Goal: Task Accomplishment & Management: Manage account settings

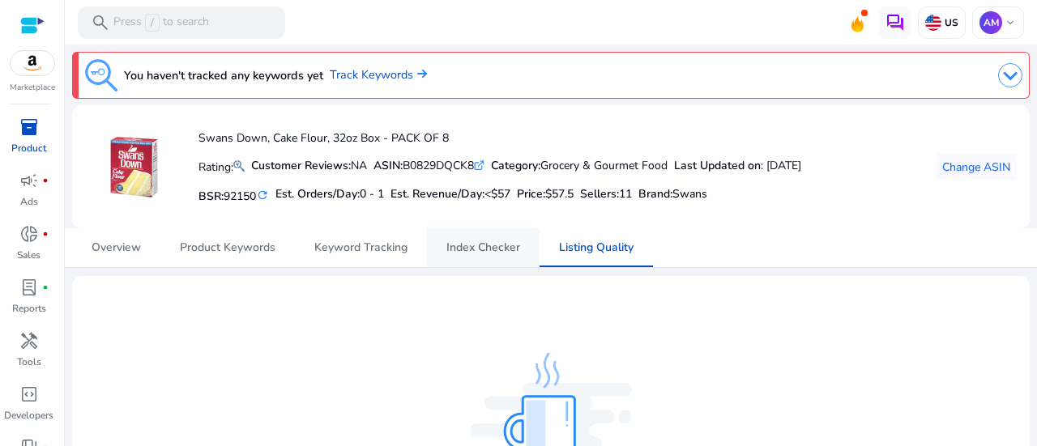
click at [522, 247] on link "Index Checker" at bounding box center [483, 247] width 113 height 39
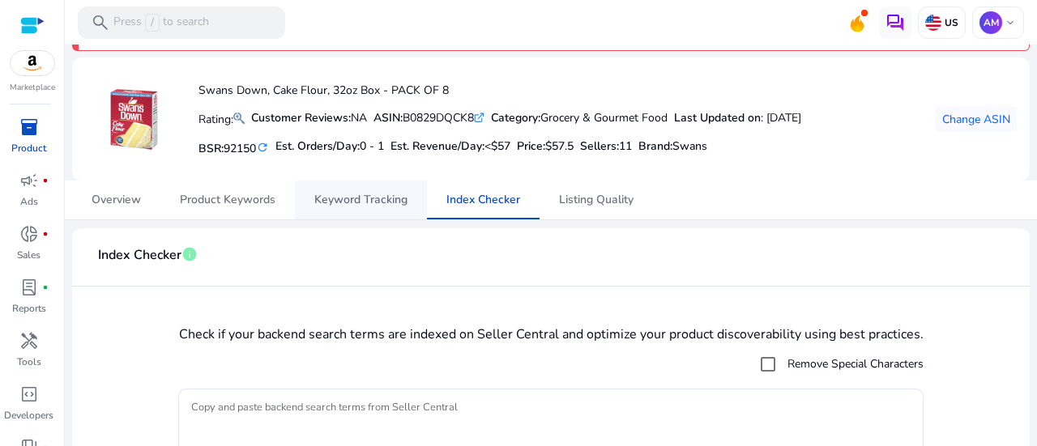
scroll to position [47, 0]
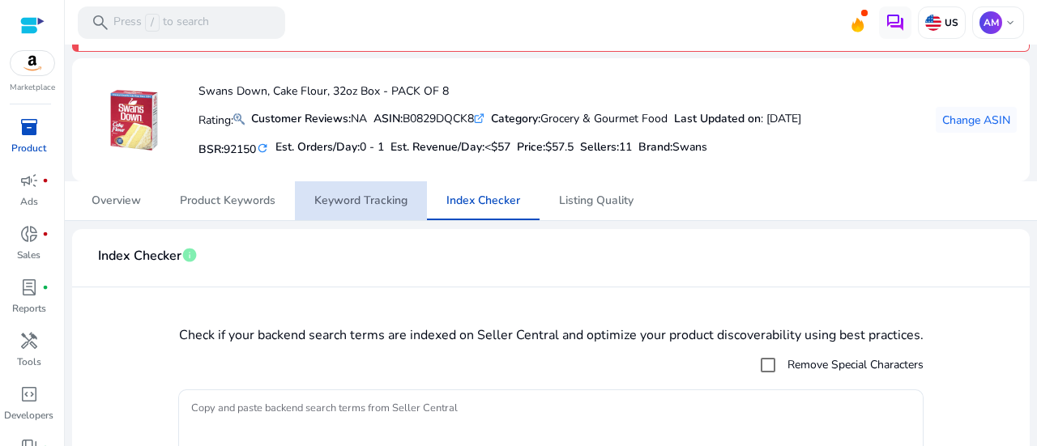
click at [304, 194] on link "Keyword Tracking" at bounding box center [361, 200] width 132 height 39
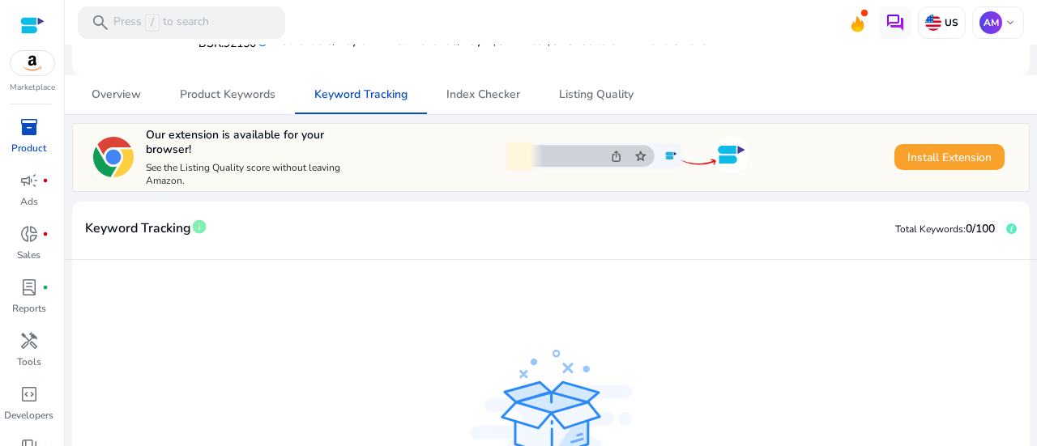
scroll to position [145, 0]
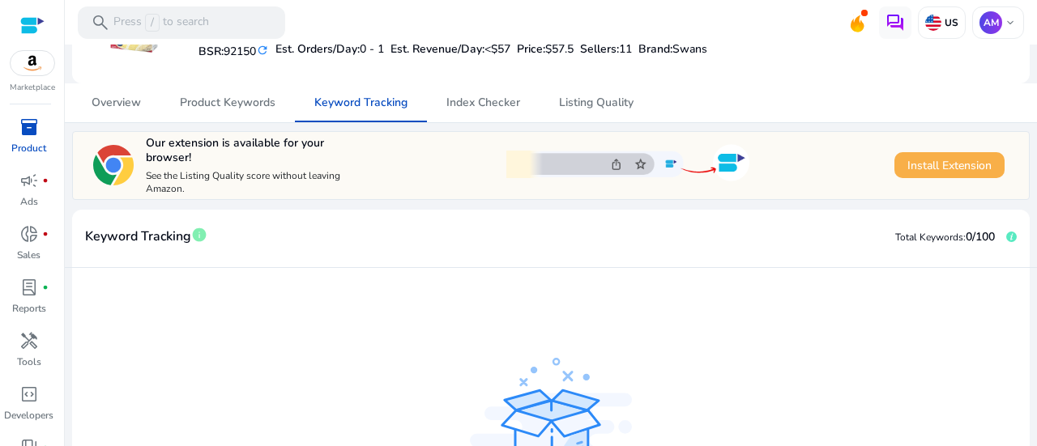
click at [930, 168] on span "Install Extension" at bounding box center [949, 165] width 84 height 17
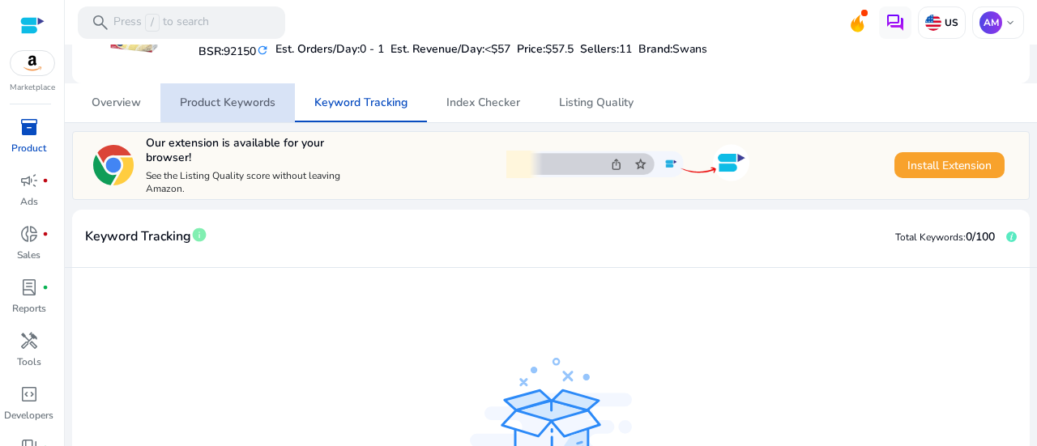
click at [261, 101] on span "Product Keywords" at bounding box center [228, 102] width 96 height 11
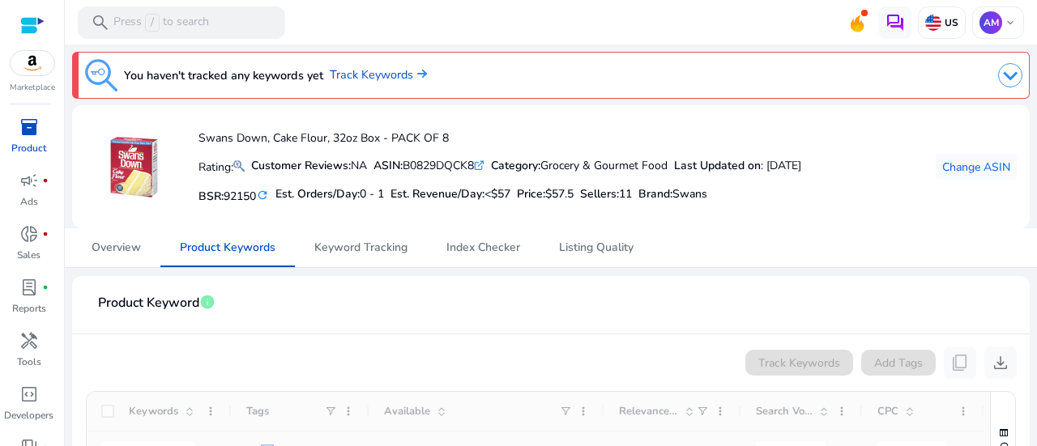
click at [115, 106] on mat-card "Swans Down, Cake Flour, 32oz Box - PACK OF 8 Rating: Customer Reviews: NA ASIN:…" at bounding box center [550, 166] width 957 height 123
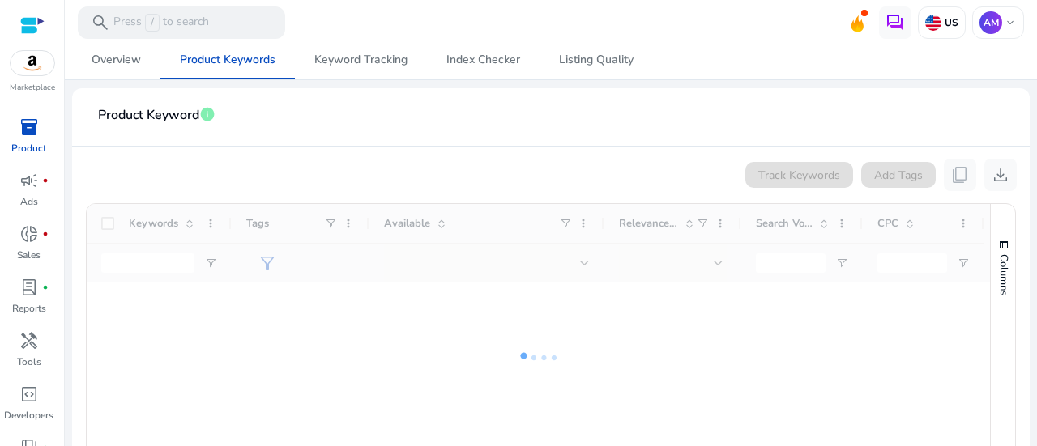
scroll to position [185, 0]
click at [130, 65] on span "Overview" at bounding box center [116, 62] width 49 height 11
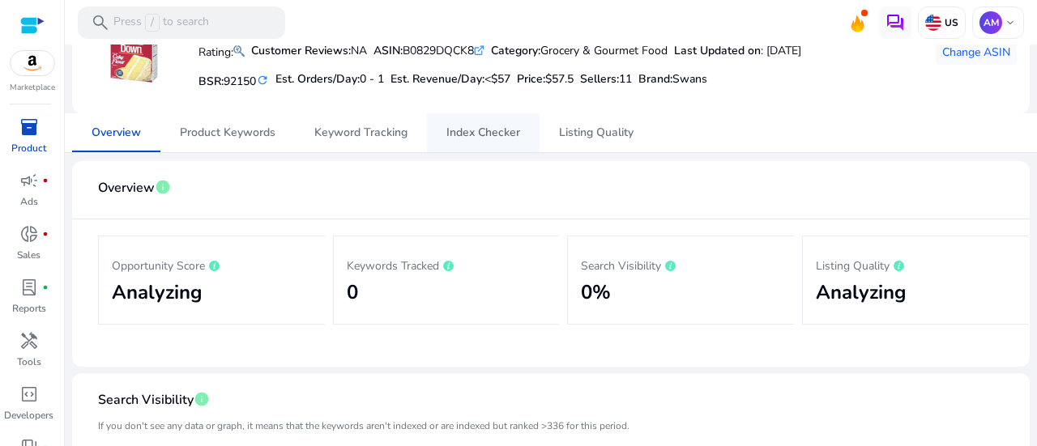
scroll to position [85, 0]
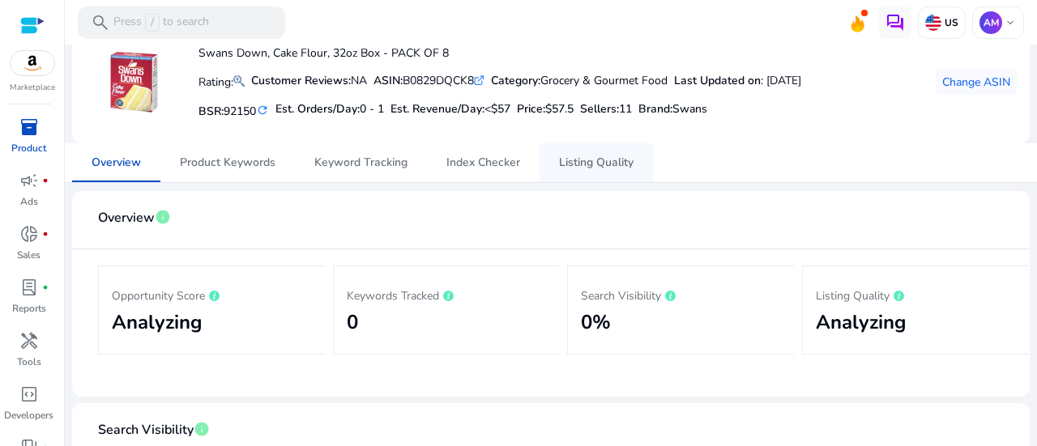
click at [581, 158] on span "Listing Quality" at bounding box center [596, 162] width 75 height 11
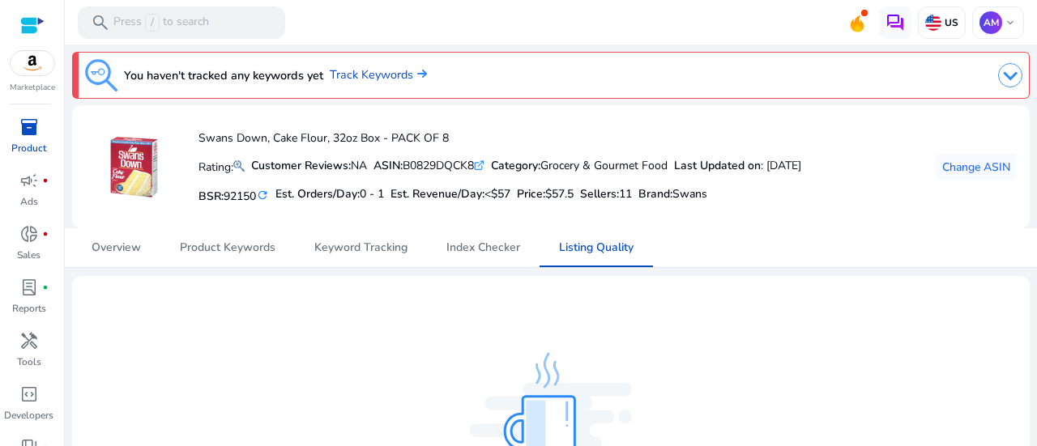
scroll to position [99, 0]
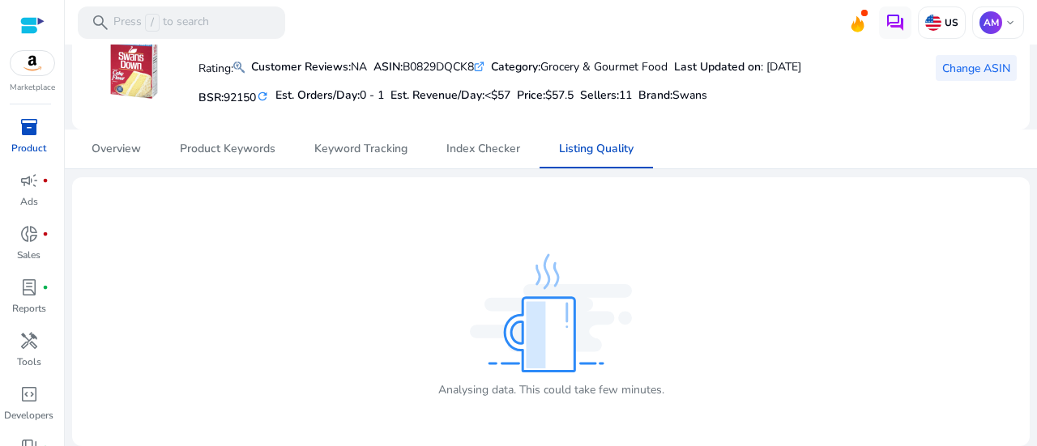
click at [959, 60] on span "Change ASIN" at bounding box center [976, 68] width 68 height 17
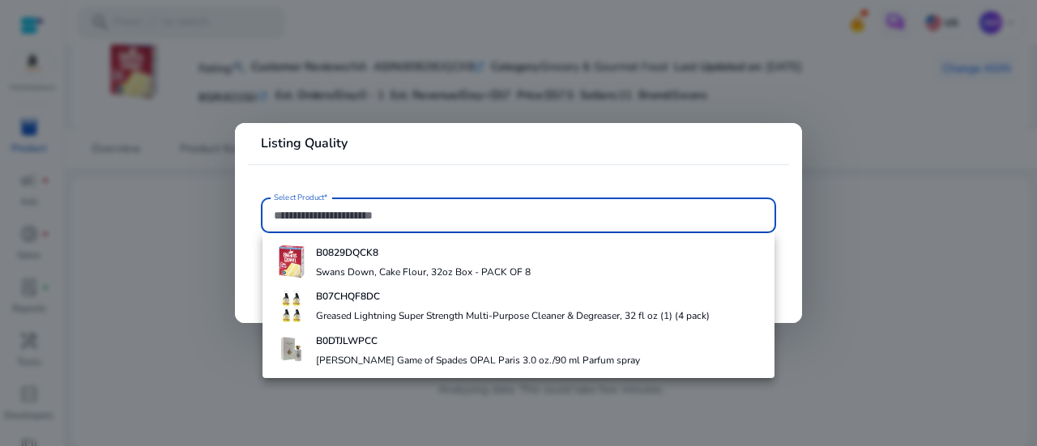
paste input "**********"
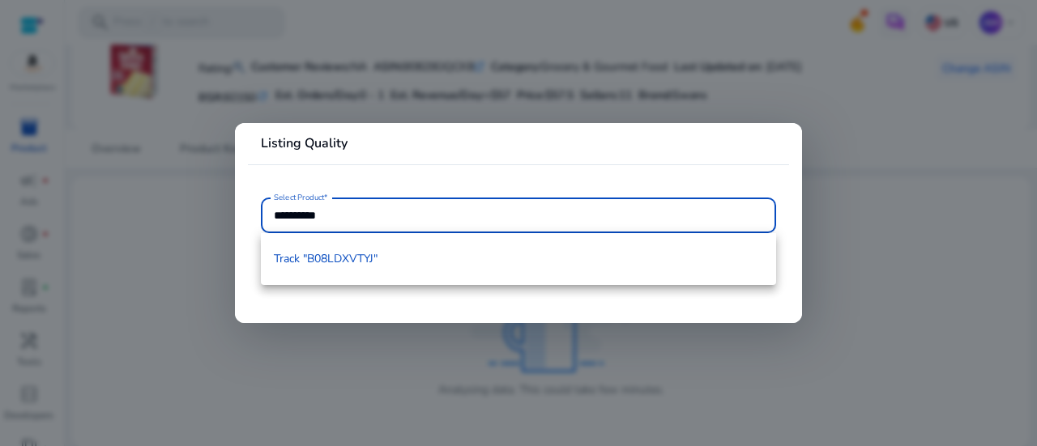
type input "**********"
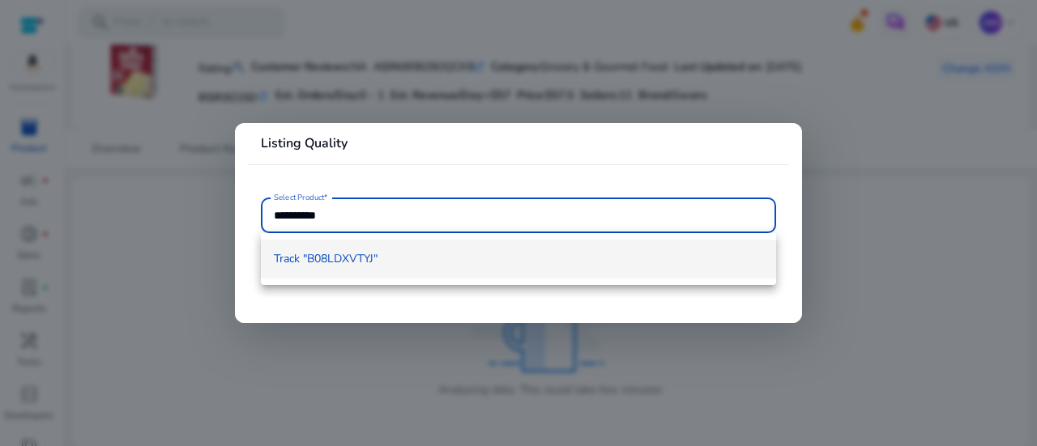
click at [425, 259] on span "Track "B08LDXVTYJ"" at bounding box center [518, 259] width 489 height 16
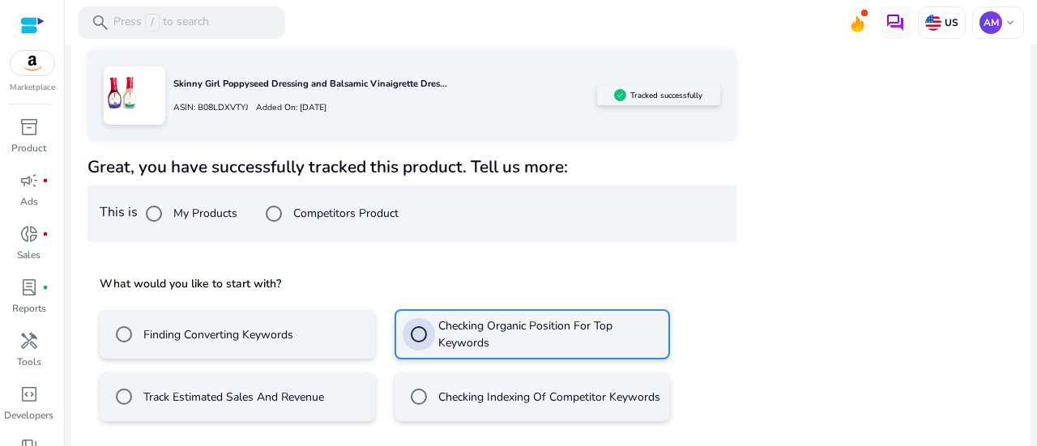
scroll to position [284, 0]
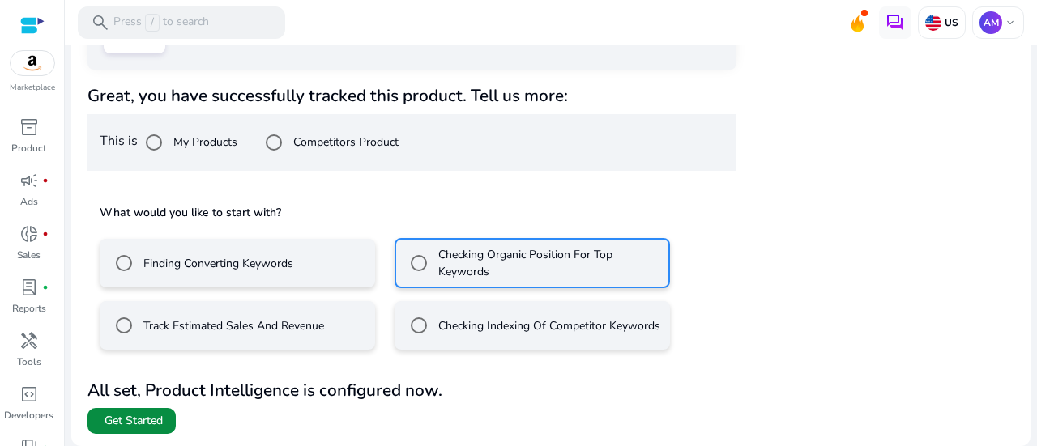
click at [165, 414] on span at bounding box center [131, 421] width 88 height 39
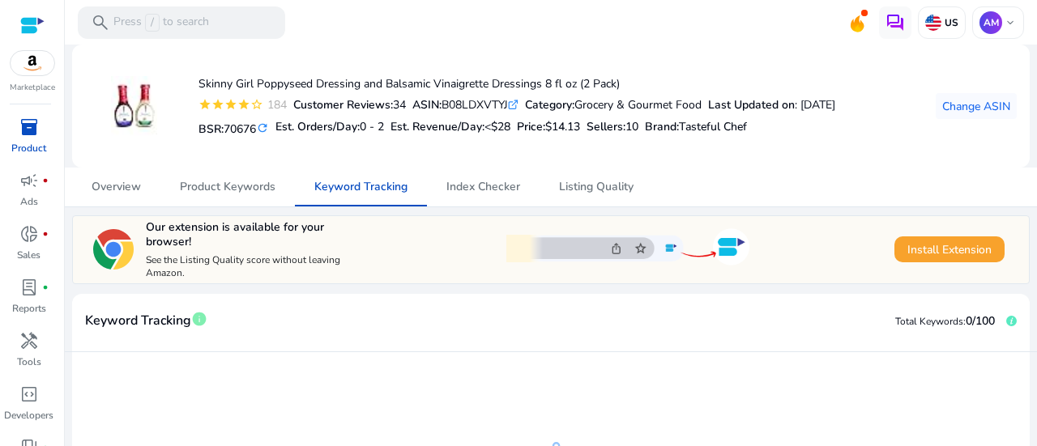
scroll to position [62, 0]
click at [574, 185] on span "Listing Quality" at bounding box center [596, 186] width 75 height 11
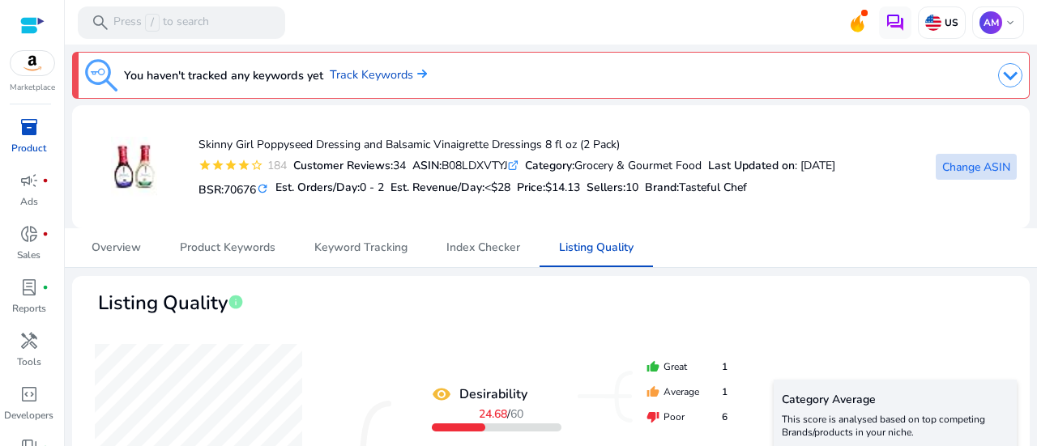
click at [1002, 179] on span at bounding box center [975, 166] width 81 height 39
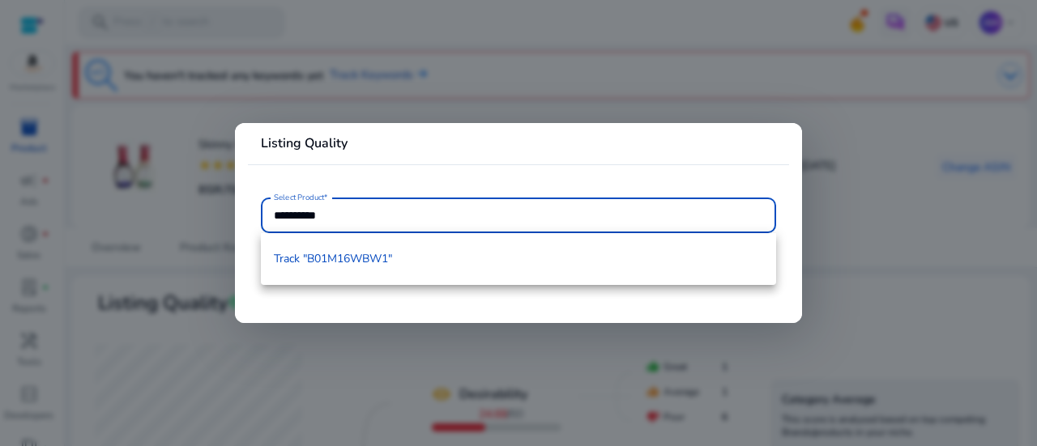
type input "**********"
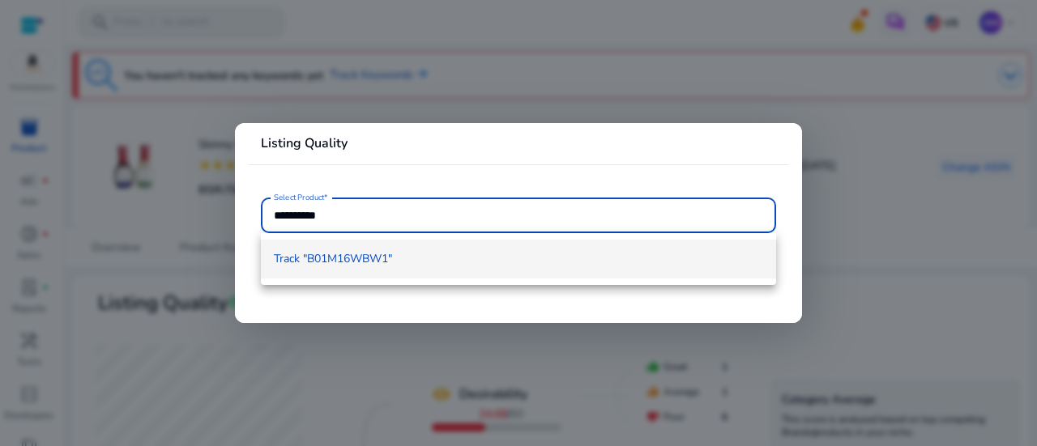
click at [458, 268] on mat-option "Track "B01M16WBW1"" at bounding box center [518, 259] width 515 height 39
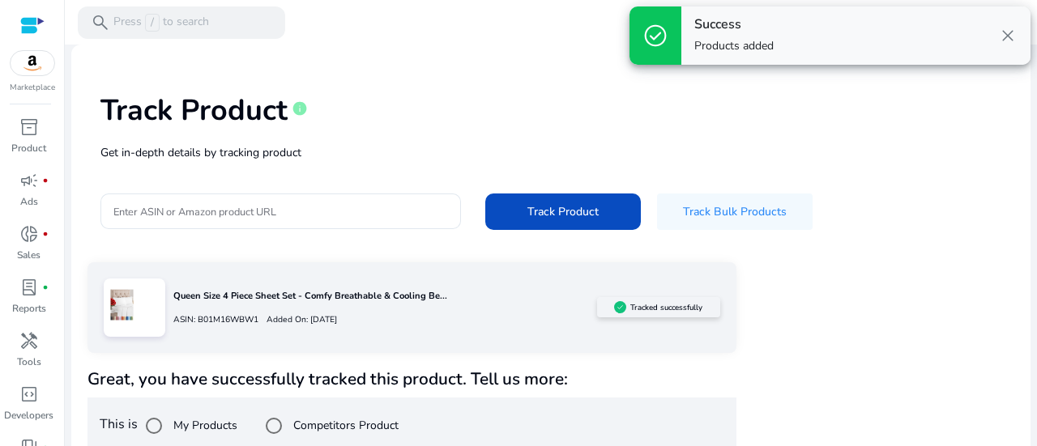
scroll to position [19, 0]
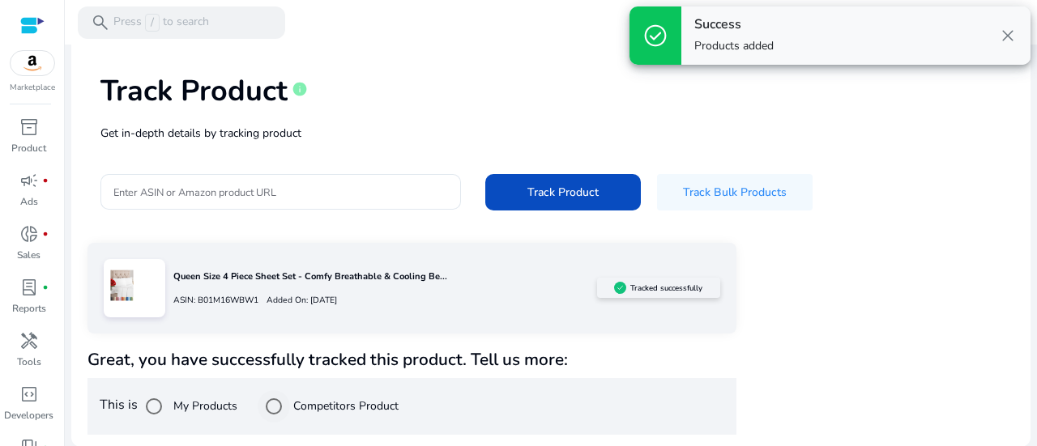
click at [308, 420] on div "Competitors Product" at bounding box center [328, 406] width 141 height 32
click at [321, 408] on label "Competitors Product" at bounding box center [344, 406] width 109 height 17
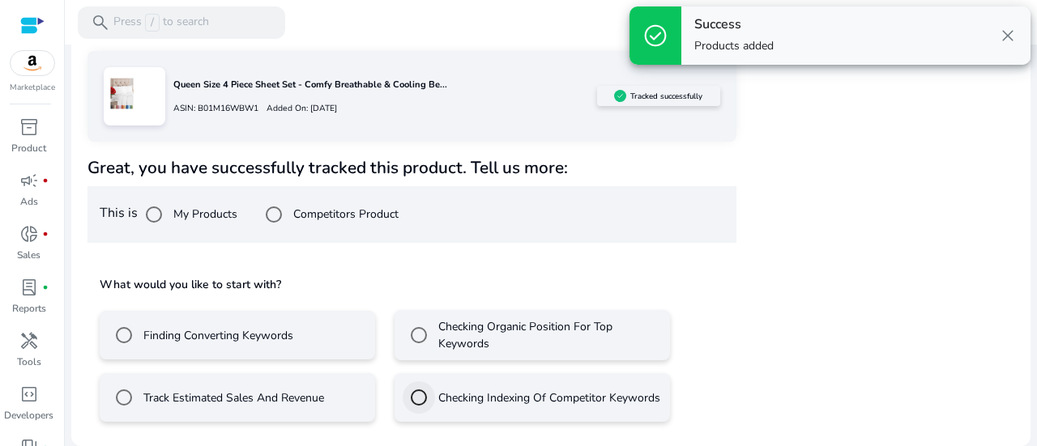
click at [418, 378] on div at bounding box center [418, 397] width 39 height 39
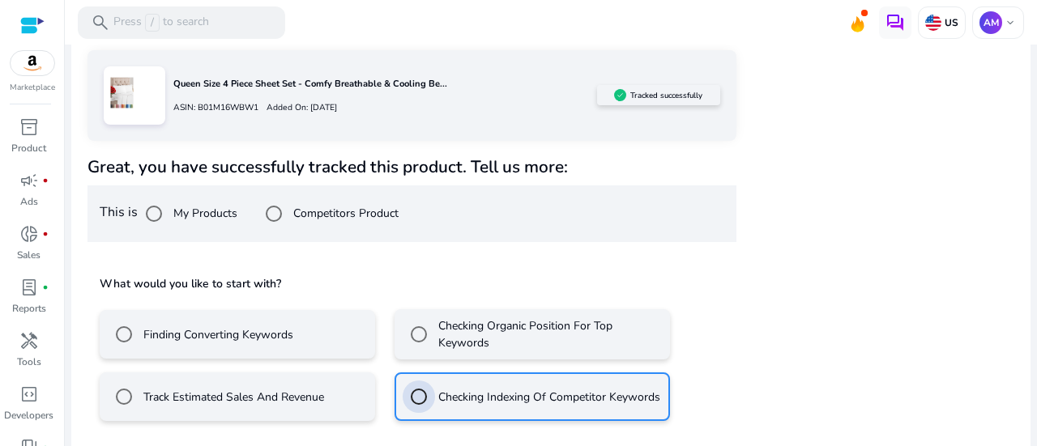
scroll to position [284, 0]
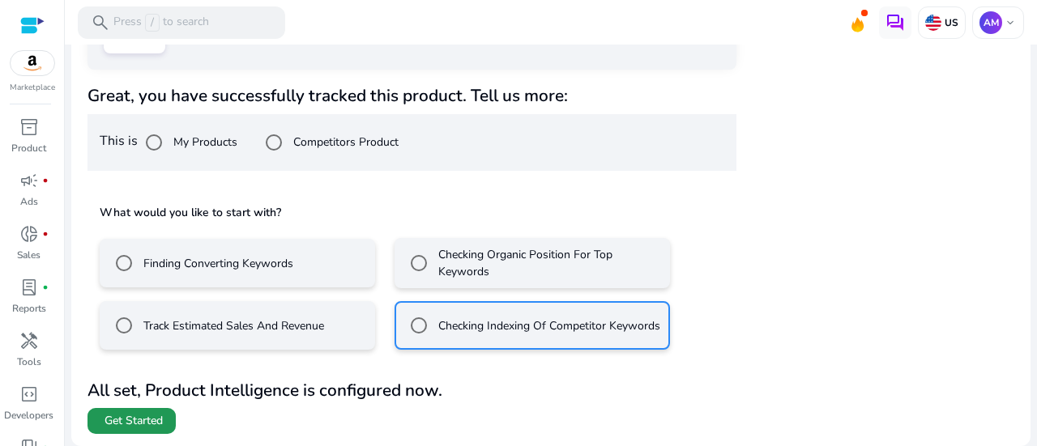
click at [149, 433] on span at bounding box center [131, 421] width 88 height 39
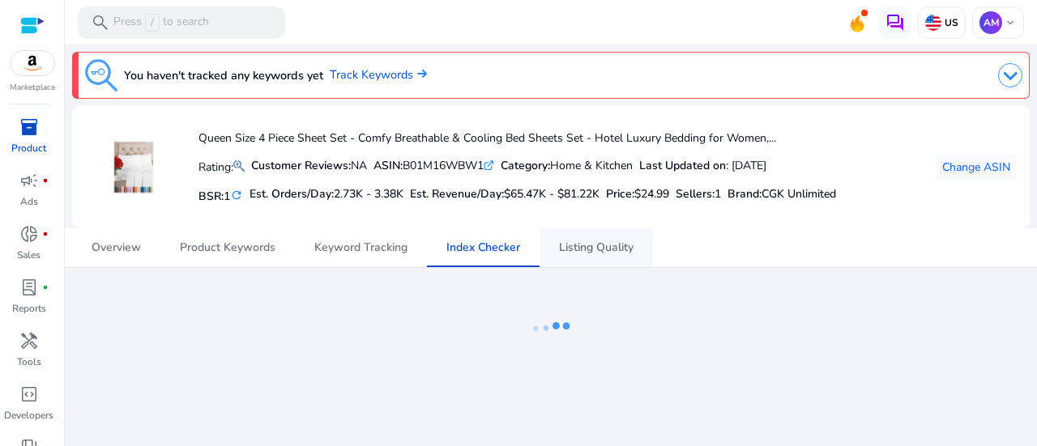
click at [605, 249] on span "Listing Quality" at bounding box center [596, 247] width 75 height 11
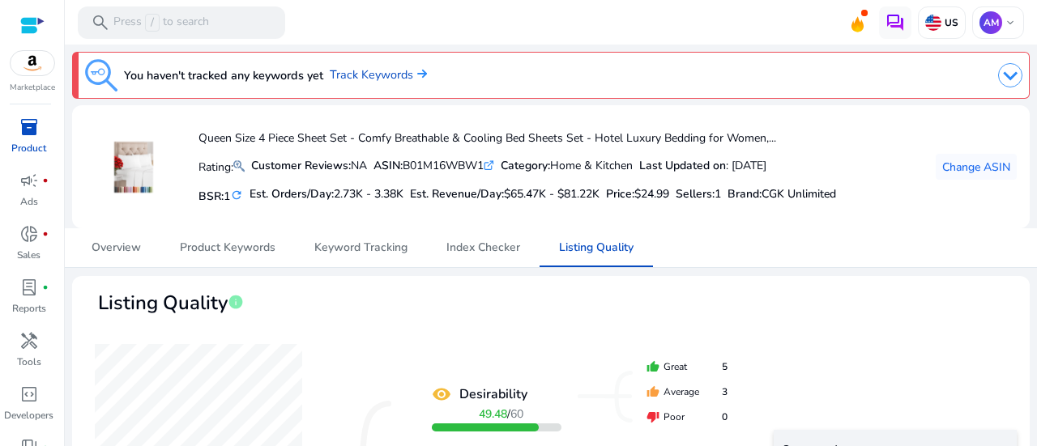
click at [32, 64] on img at bounding box center [33, 63] width 44 height 24
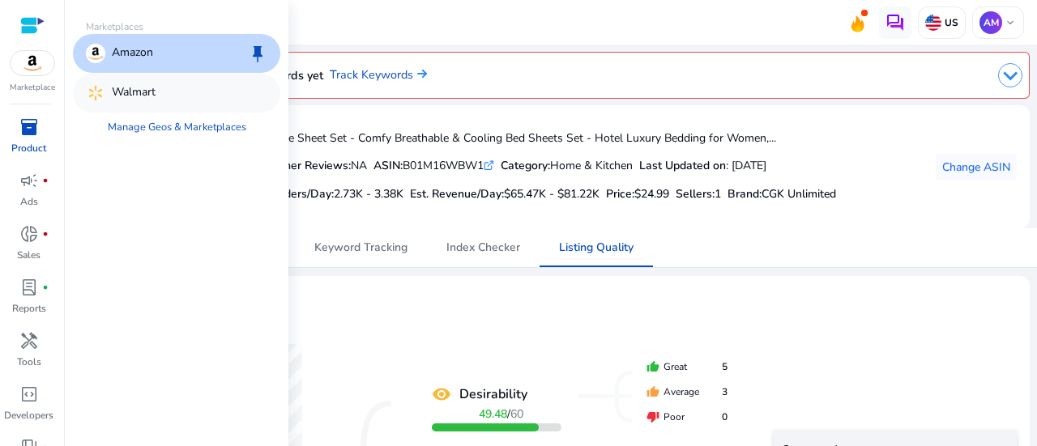
click at [118, 87] on p "Walmart" at bounding box center [134, 92] width 44 height 19
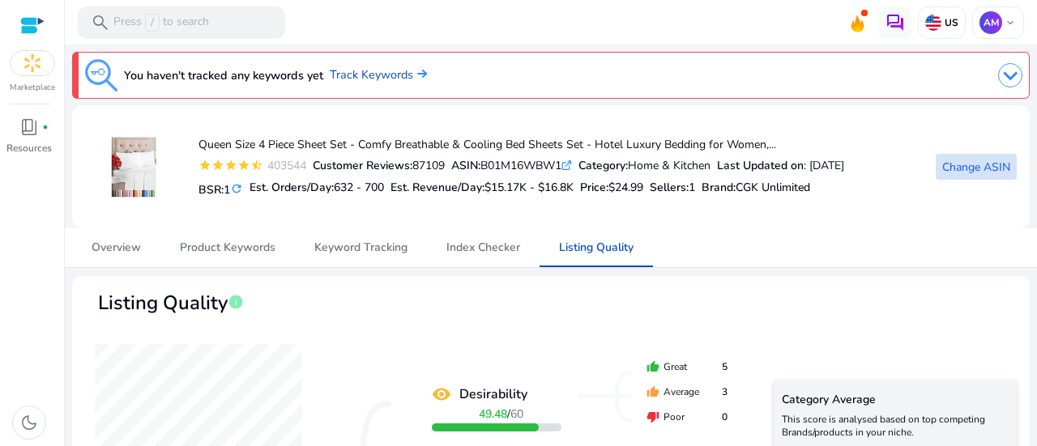
click at [978, 163] on span "Change ASIN" at bounding box center [976, 167] width 68 height 17
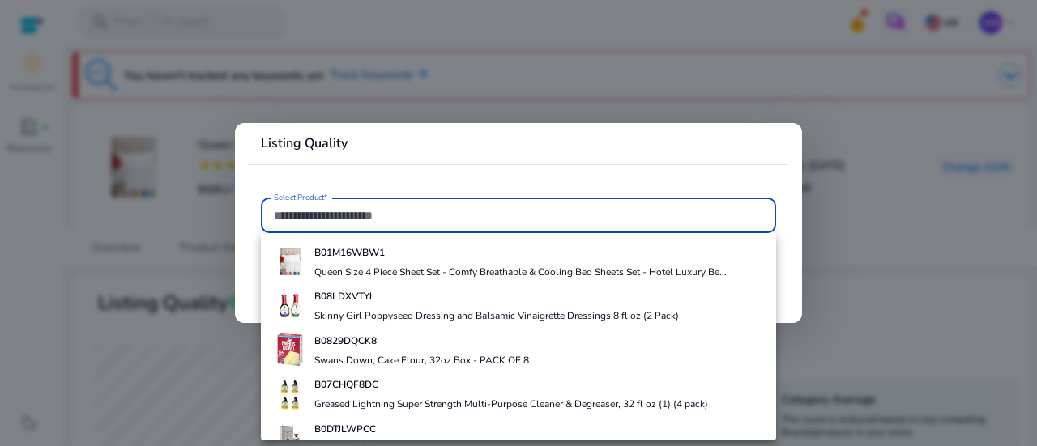
click at [619, 184] on mat-card "Listing Quality Select Product*" at bounding box center [518, 223] width 567 height 200
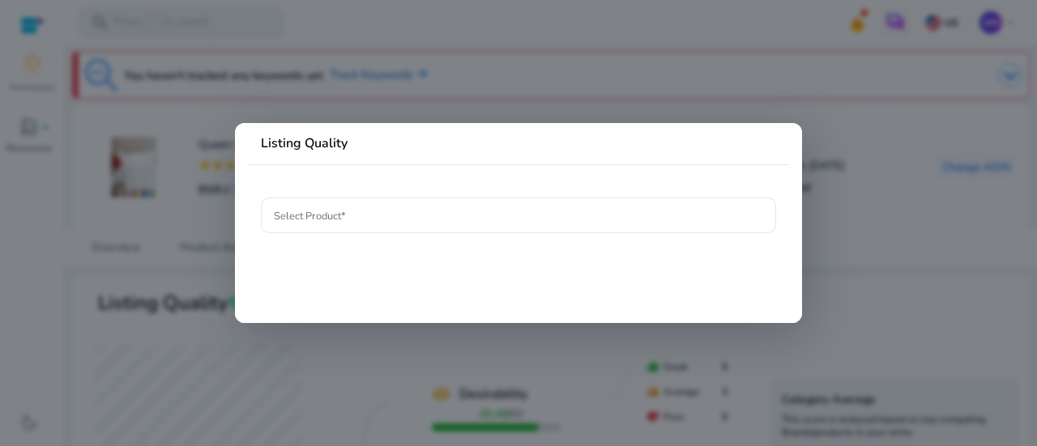
click at [788, 82] on div at bounding box center [518, 223] width 1037 height 446
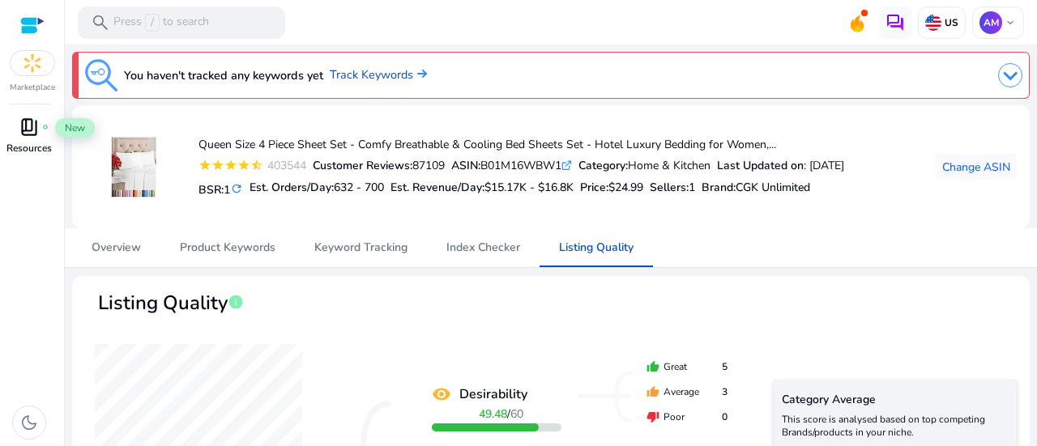
click at [34, 126] on span "book_4" at bounding box center [28, 126] width 19 height 19
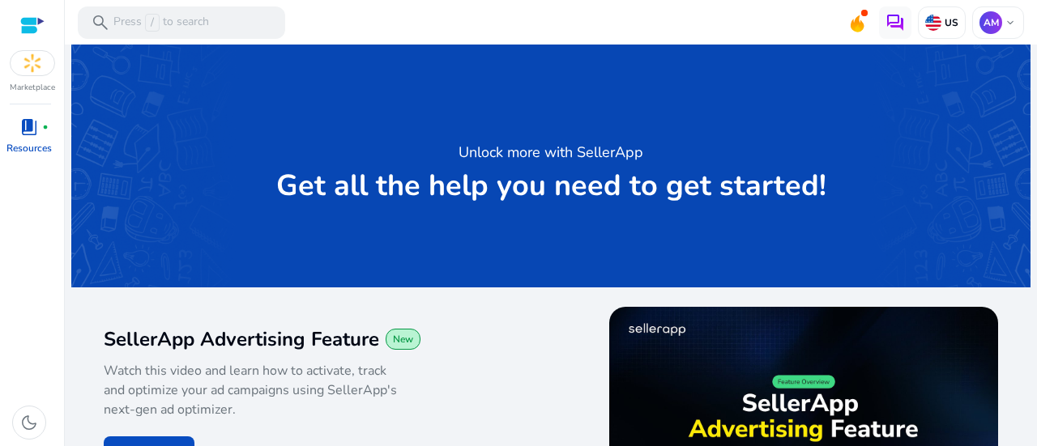
click at [39, 69] on img at bounding box center [33, 63] width 44 height 24
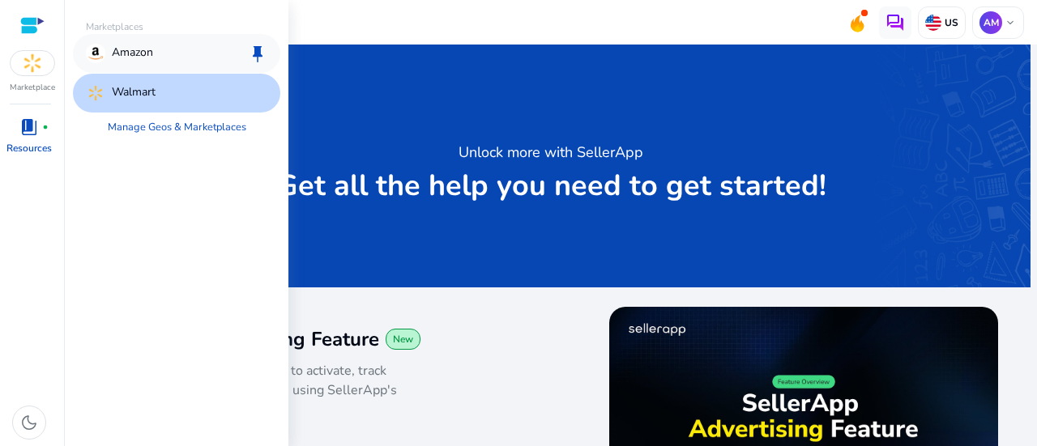
click at [92, 64] on div "Amazon keep" at bounding box center [176, 53] width 207 height 39
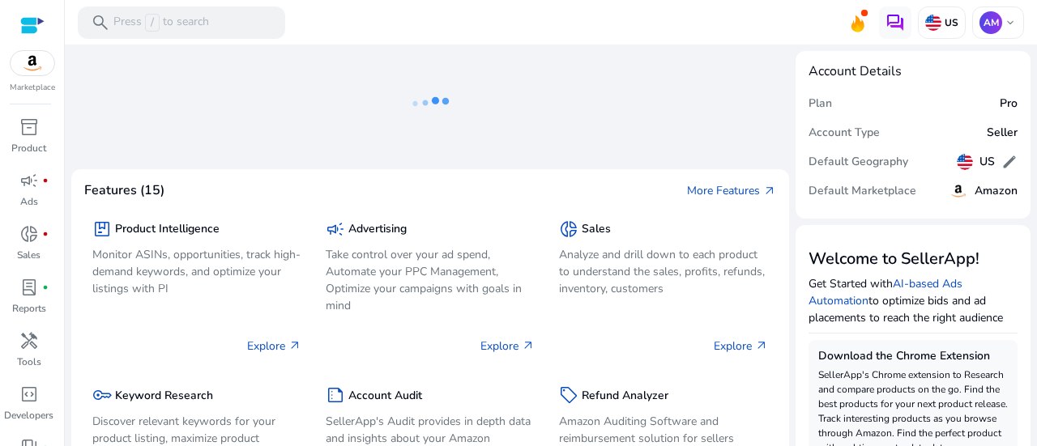
click at [28, 56] on img at bounding box center [33, 63] width 44 height 24
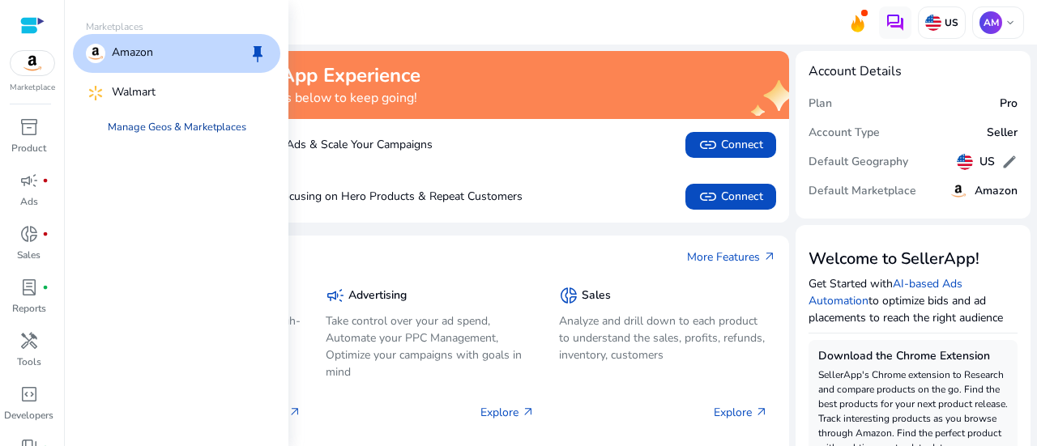
click at [143, 130] on link "Manage Geos & Marketplaces" at bounding box center [177, 127] width 164 height 29
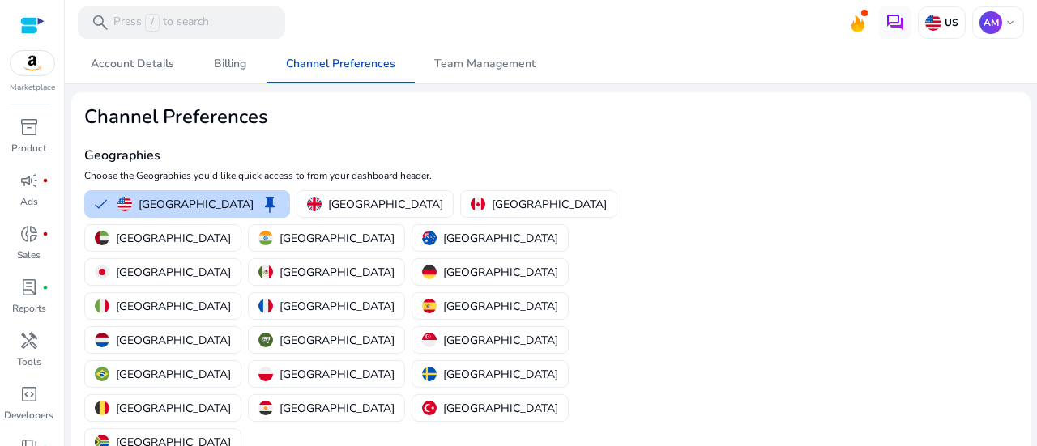
click at [42, 66] on img at bounding box center [33, 63] width 44 height 24
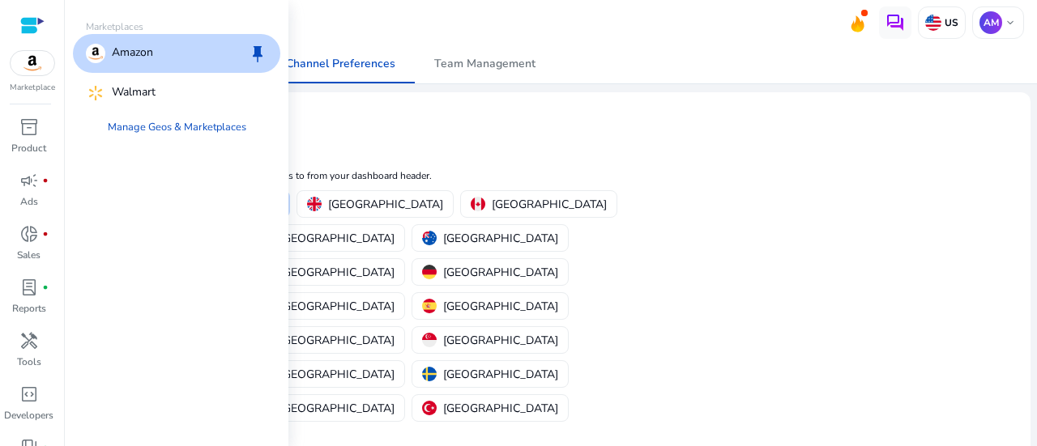
click at [181, 63] on div "Amazon keep" at bounding box center [176, 53] width 207 height 39
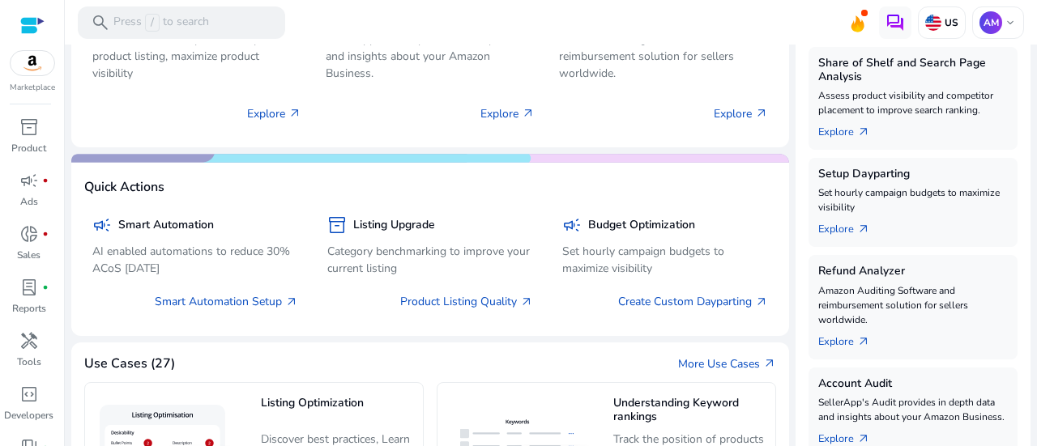
scroll to position [404, 0]
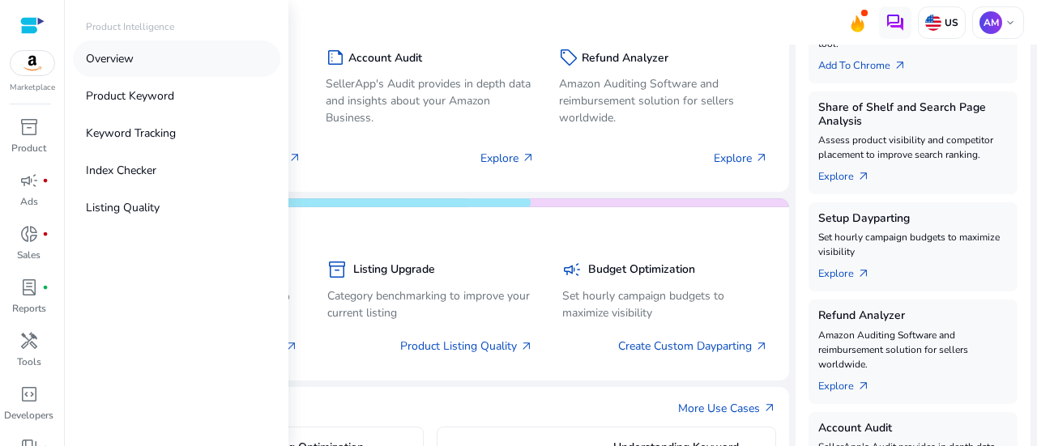
click at [134, 56] on p "Overview" at bounding box center [110, 58] width 48 height 17
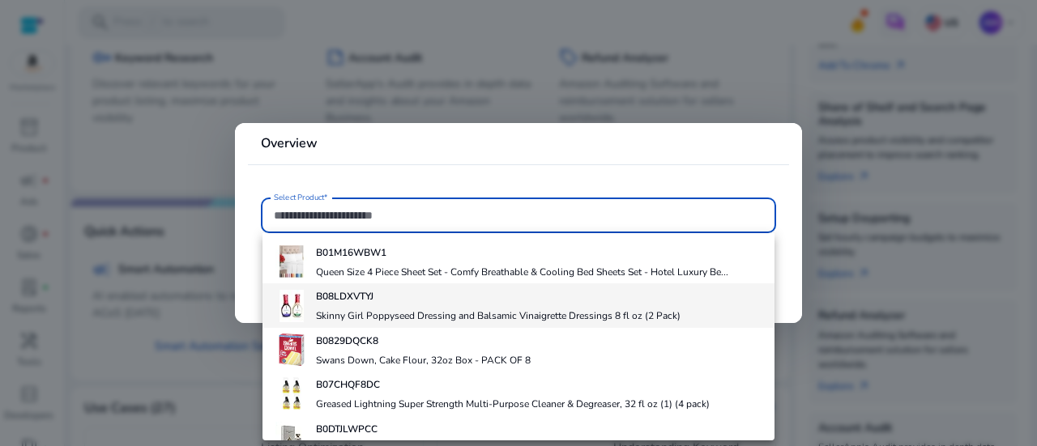
scroll to position [26, 0]
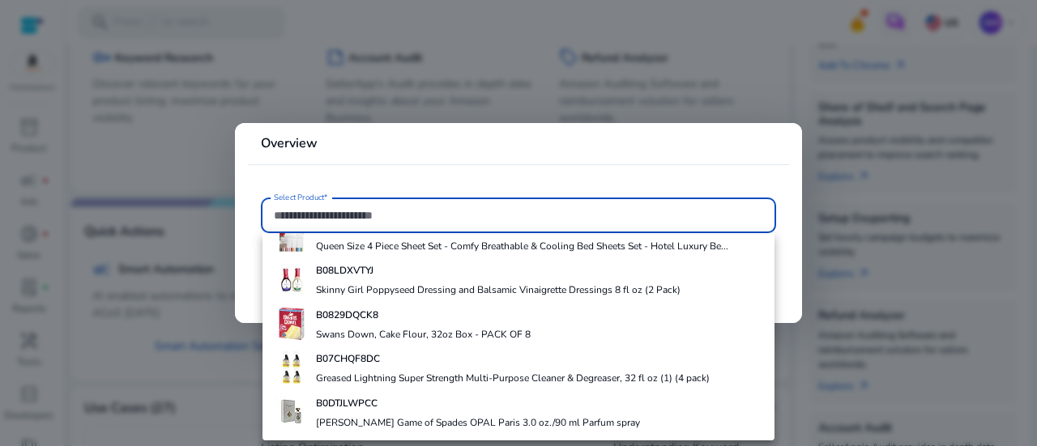
click at [355, 164] on mat-divider at bounding box center [518, 164] width 541 height 1
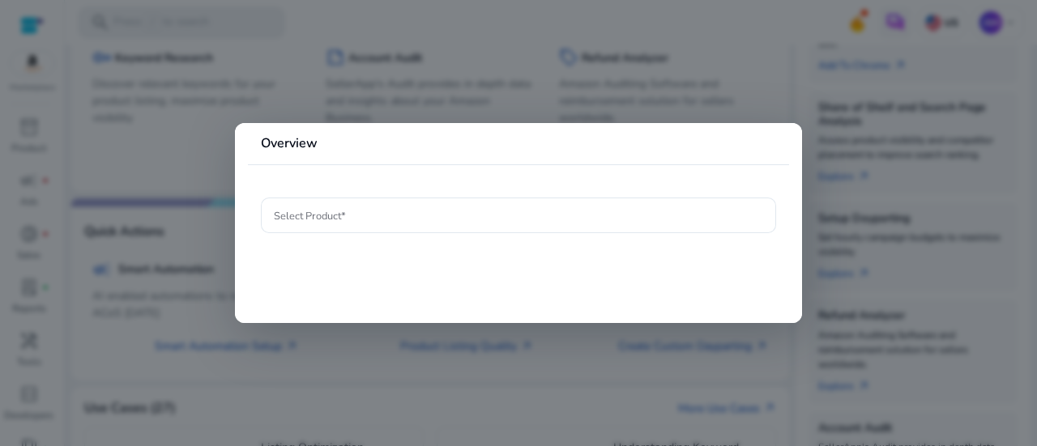
click at [49, 180] on div at bounding box center [518, 223] width 1037 height 446
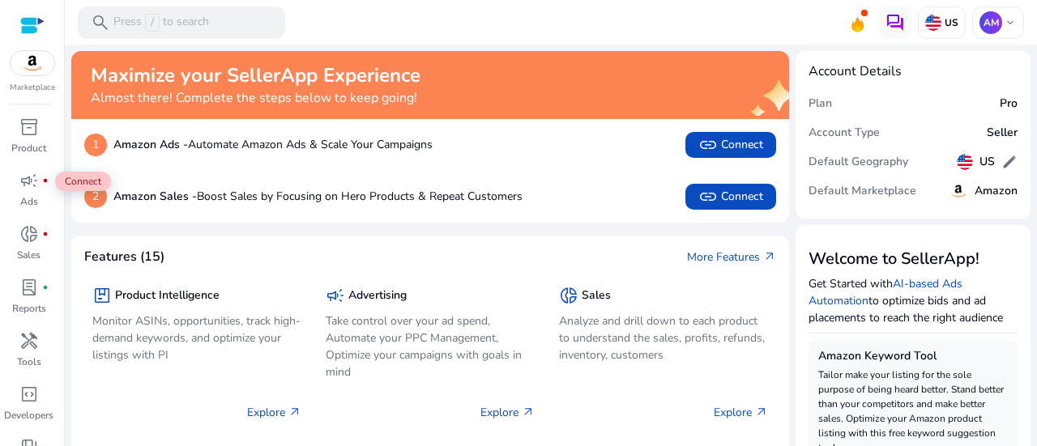
scroll to position [404, 0]
